Goal: Check status: Check status

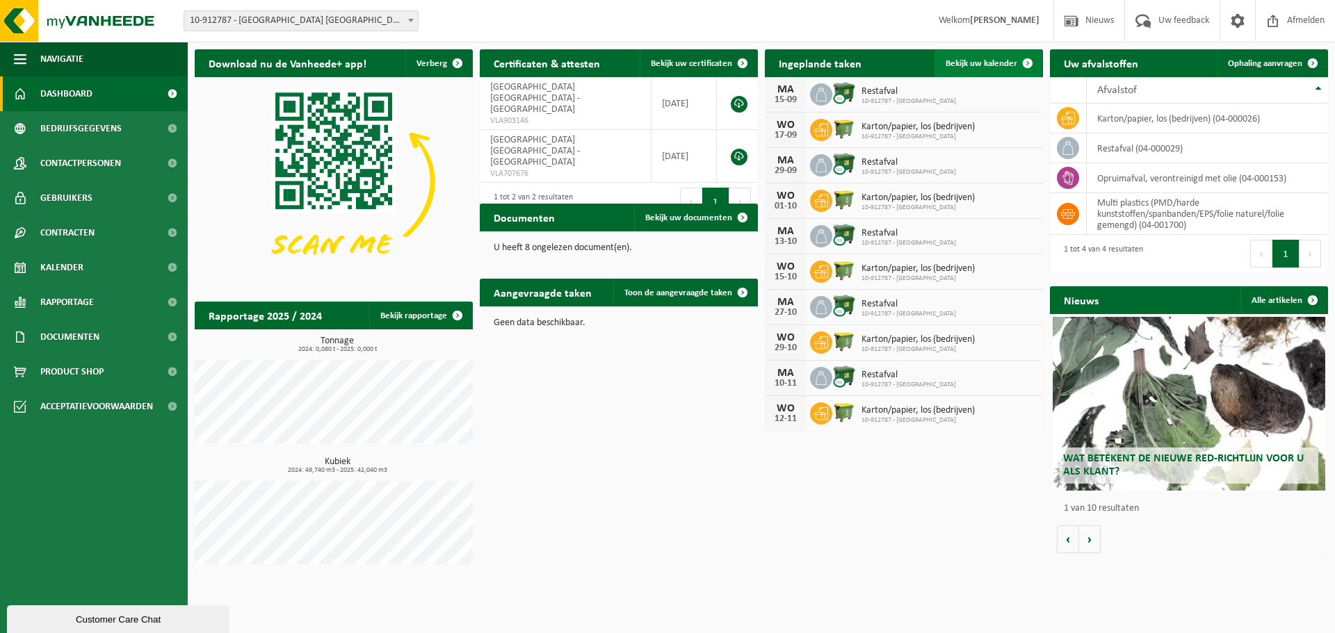
click at [971, 60] on span "Bekijk uw kalender" at bounding box center [982, 63] width 72 height 9
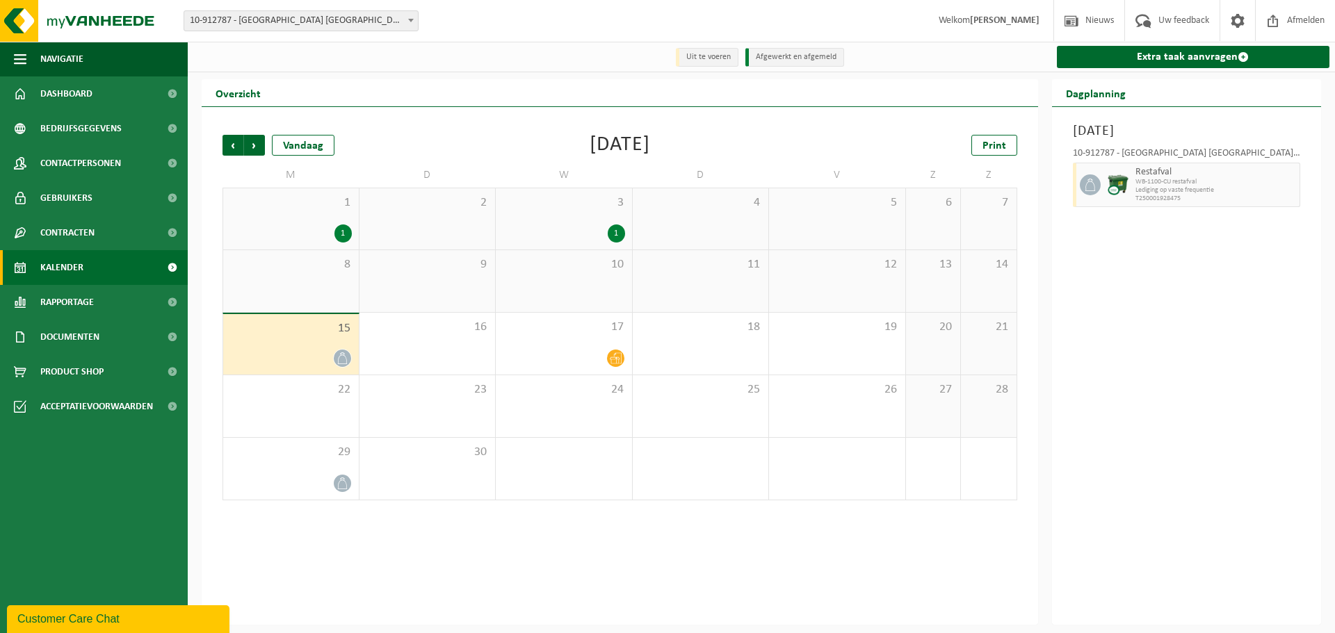
click at [325, 365] on div at bounding box center [291, 358] width 122 height 19
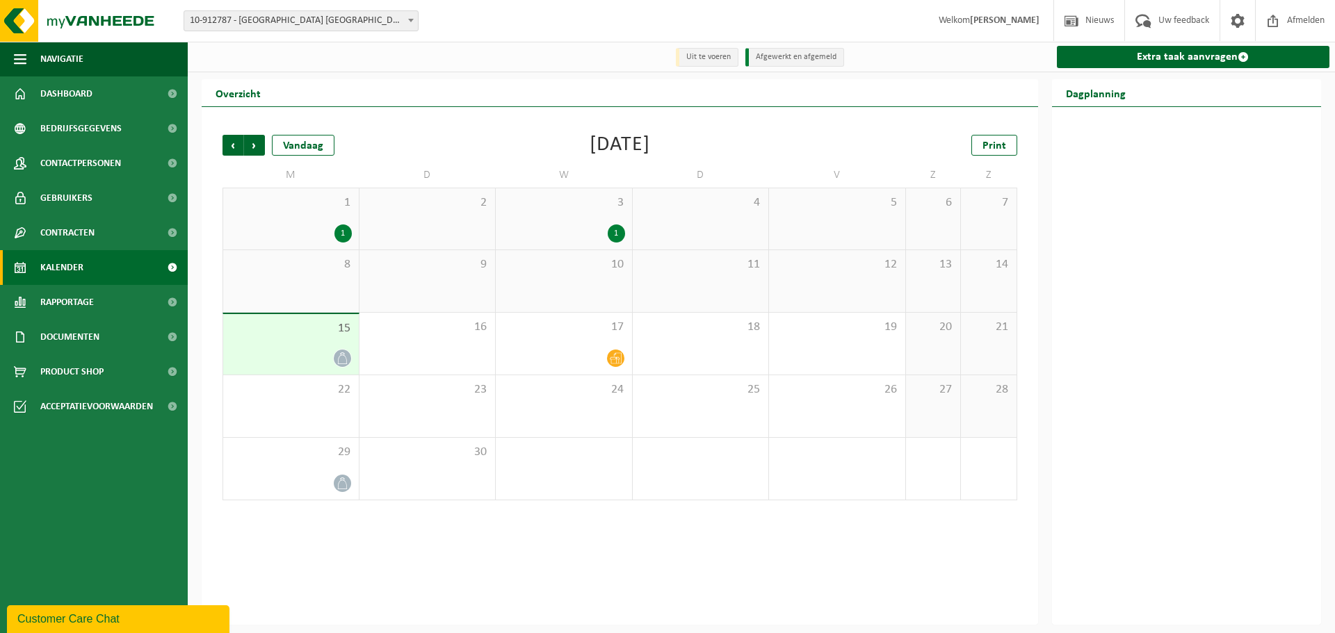
click at [345, 361] on icon at bounding box center [343, 359] width 12 height 12
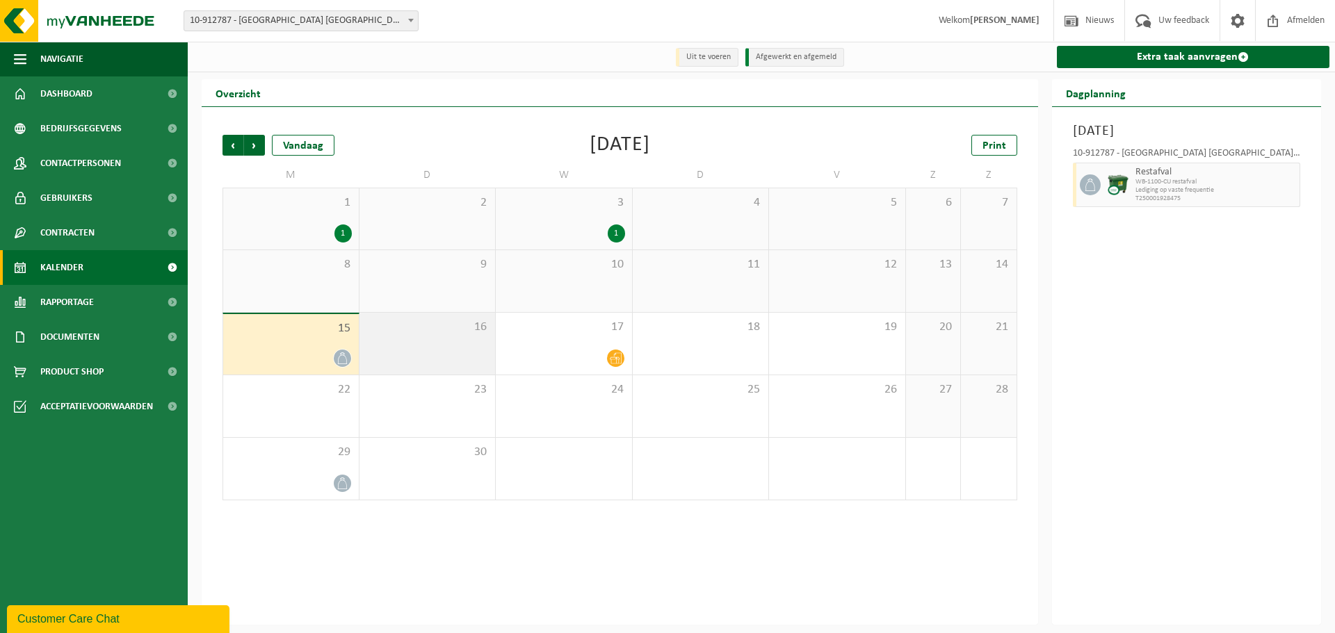
click at [427, 351] on div "16" at bounding box center [428, 344] width 136 height 62
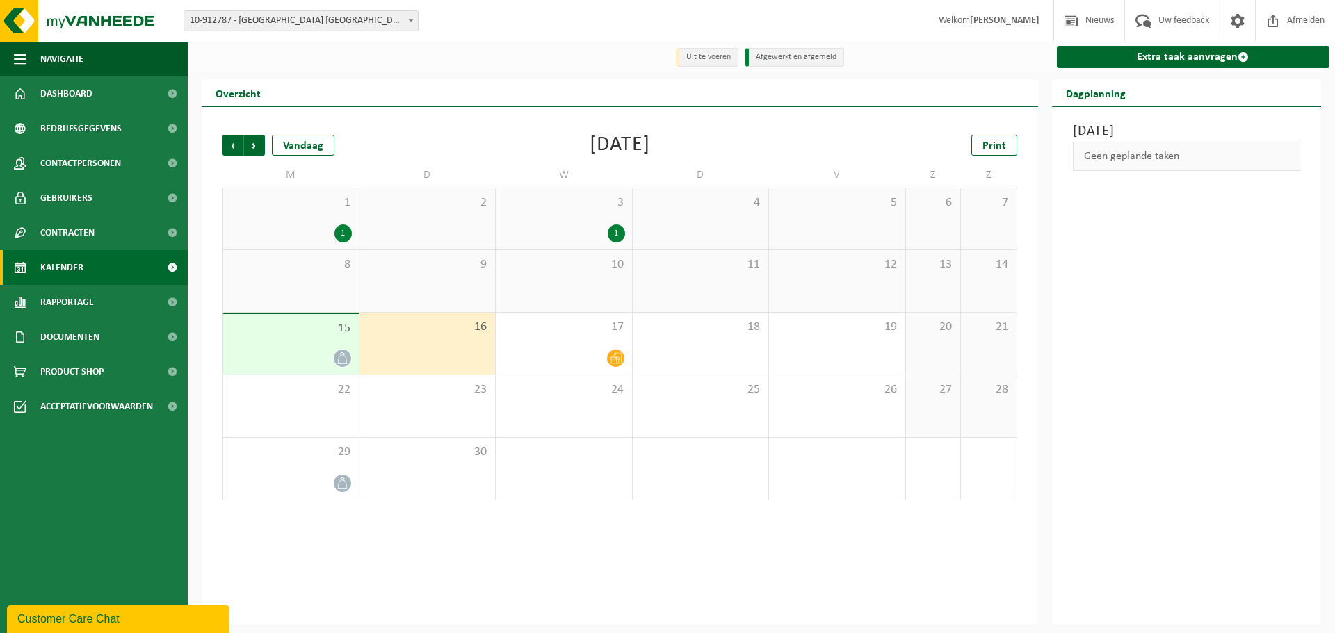
click at [326, 353] on div at bounding box center [291, 358] width 122 height 19
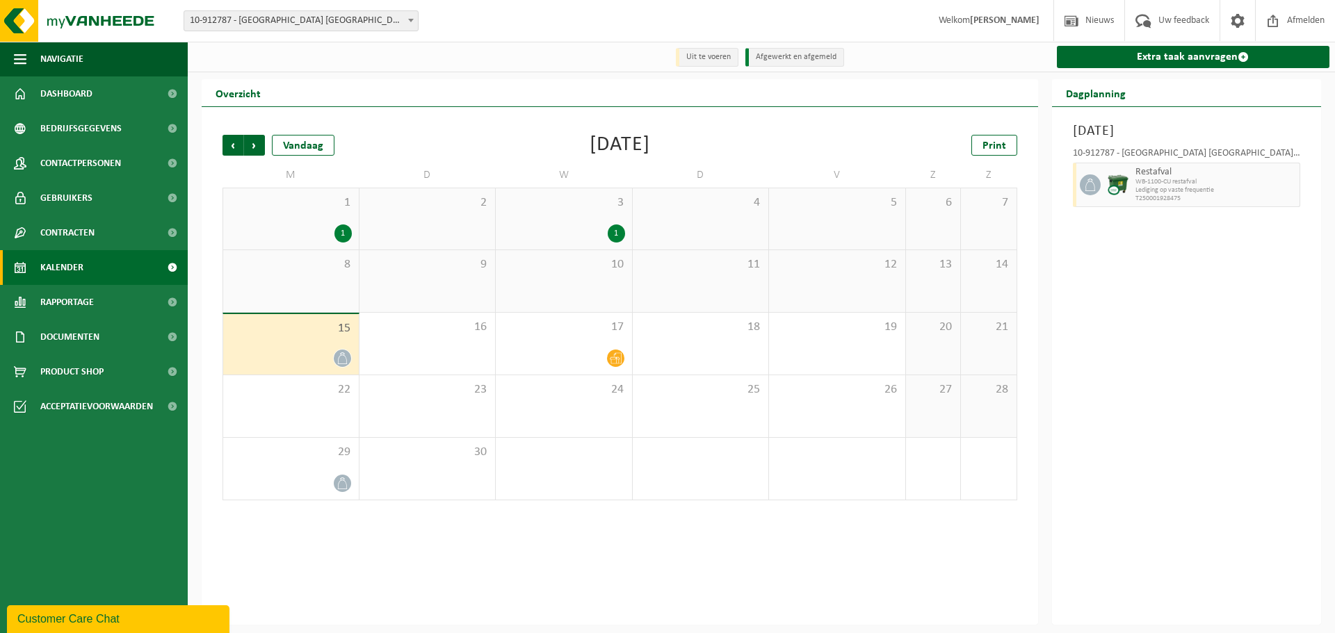
click at [1132, 191] on div "Restafval WB-1100-CU restafval Lediging op vaste frequentie T250001928475" at bounding box center [1216, 185] width 169 height 45
click at [1122, 215] on div "Maandag 15 september 2025 10-912787 - BRUGGE MARINE CENTER NV - BRUGGE Restafva…" at bounding box center [1187, 366] width 270 height 518
